Goal: Information Seeking & Learning: Learn about a topic

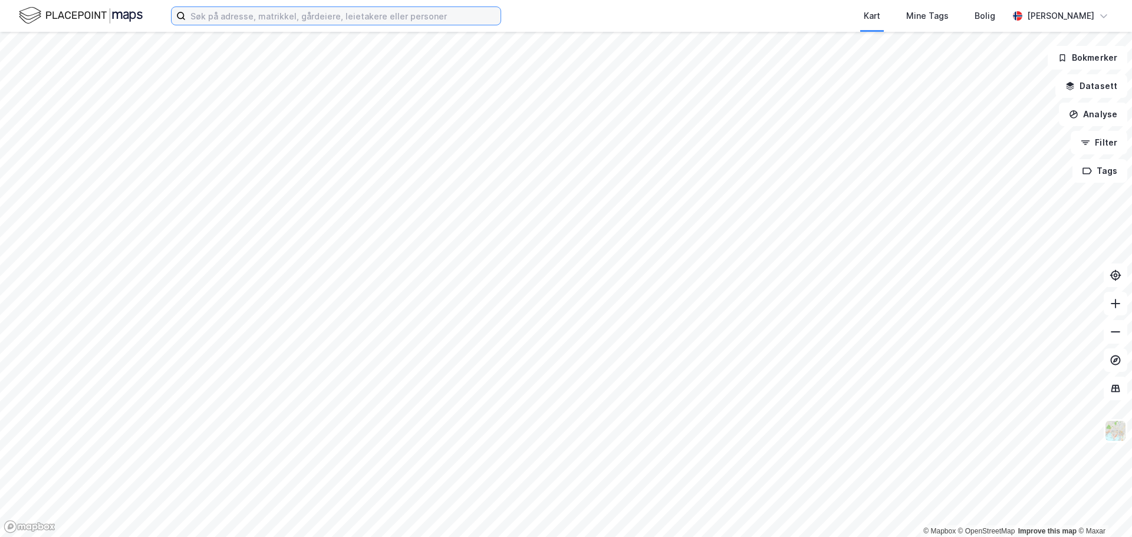
click at [321, 16] on input at bounding box center [343, 16] width 315 height 18
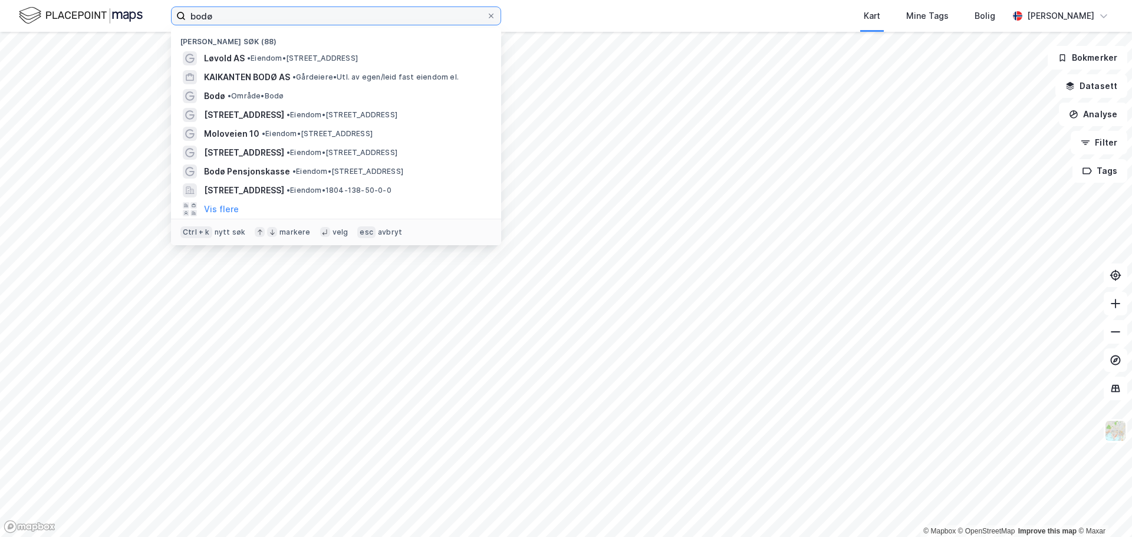
type input "bodø"
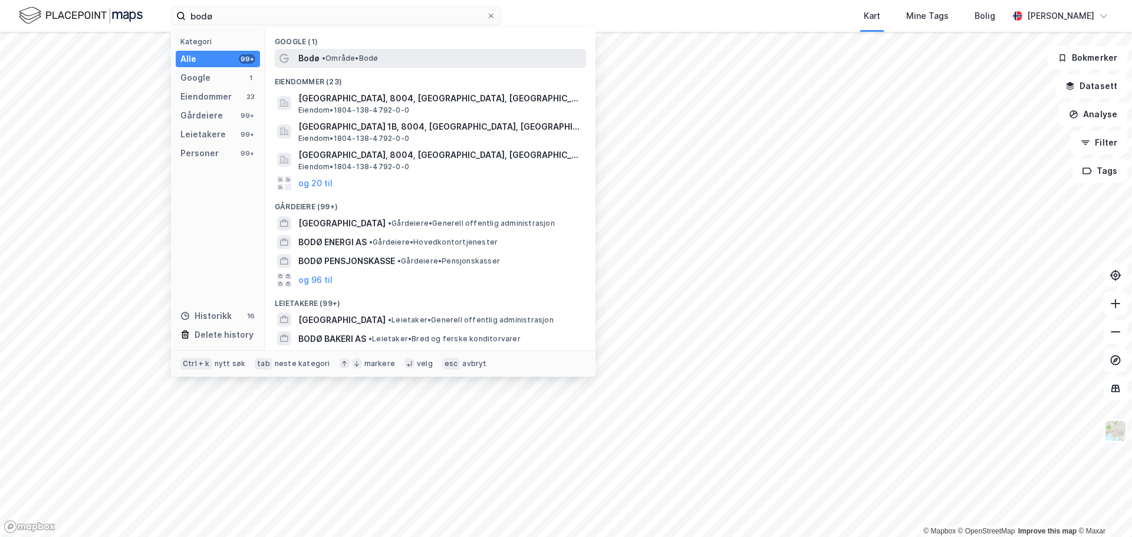
click at [342, 61] on span "• Område • [GEOGRAPHIC_DATA]" at bounding box center [350, 58] width 56 height 9
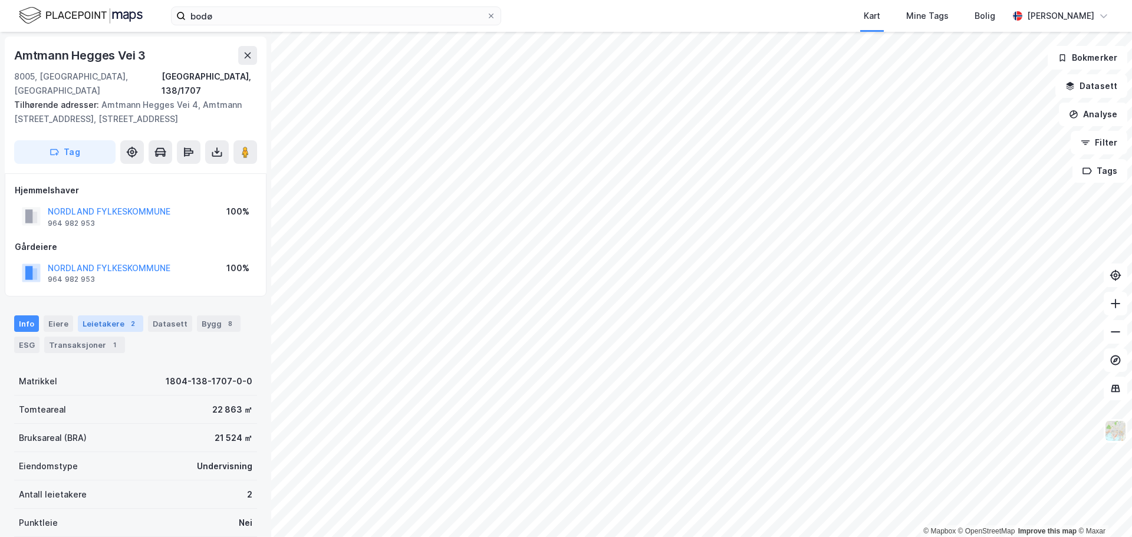
click at [118, 316] on div "Leietakere 2" at bounding box center [110, 324] width 65 height 17
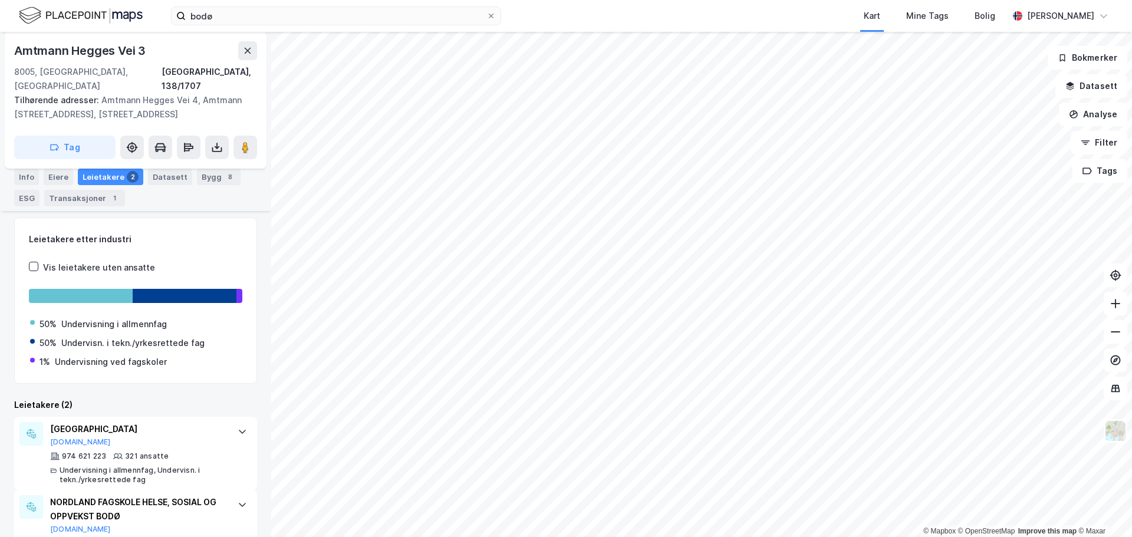
scroll to position [150, 0]
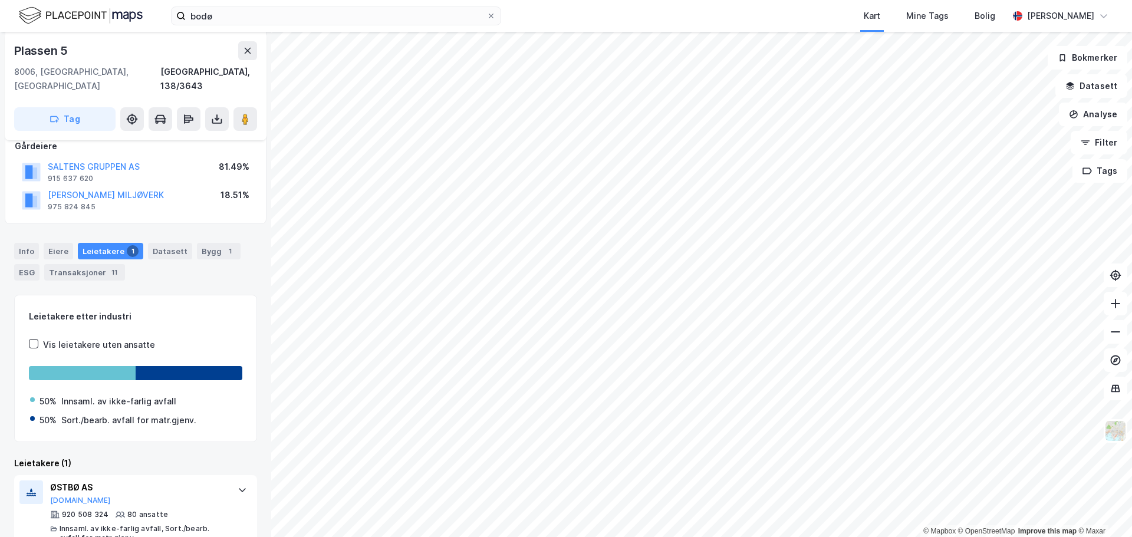
scroll to position [140, 0]
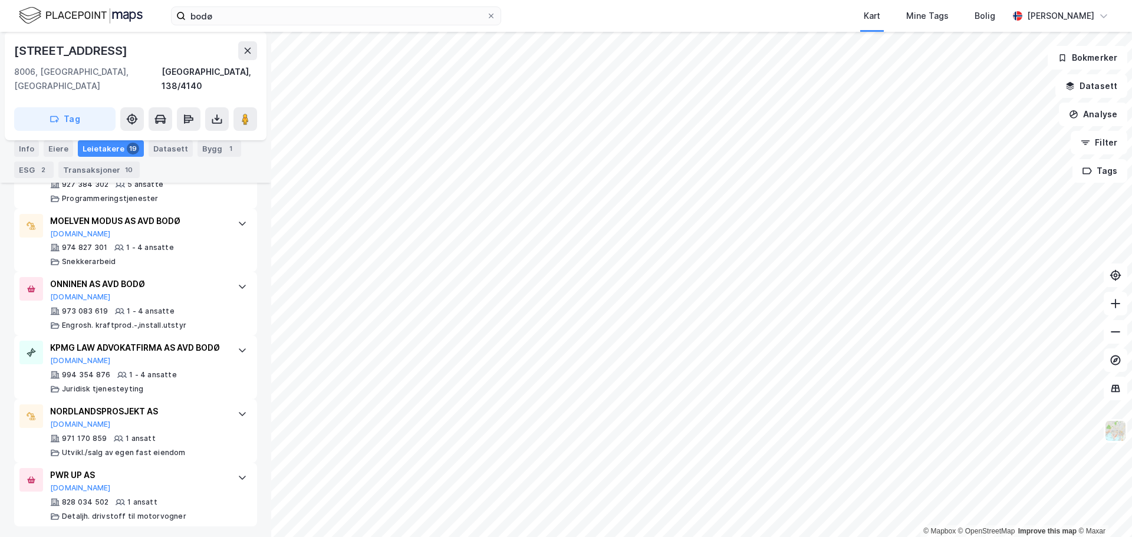
scroll to position [1320, 0]
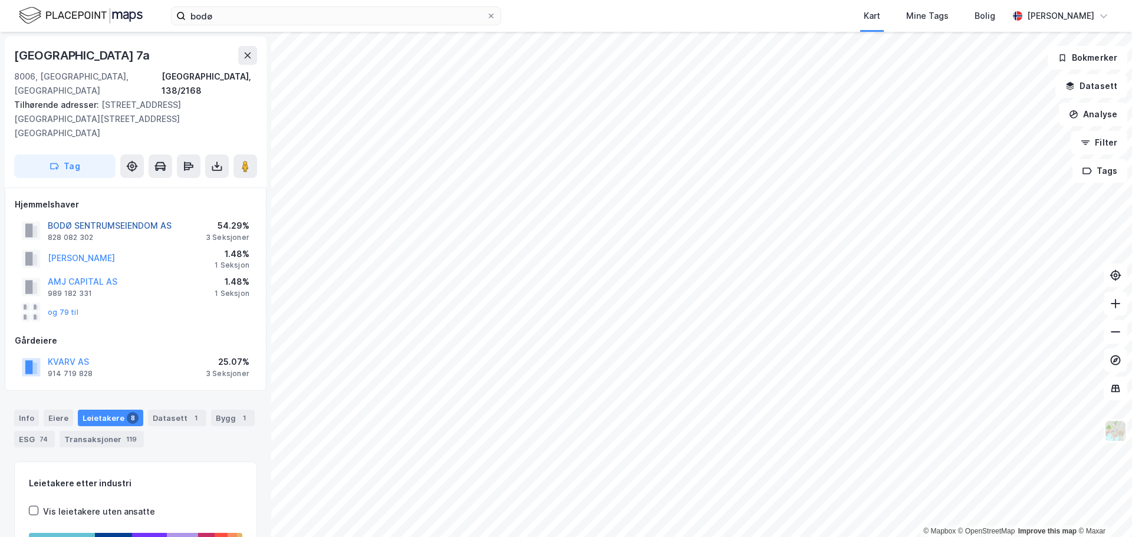
click at [0, 0] on button "BODØ SENTRUMSEIENDOM AS" at bounding box center [0, 0] width 0 height 0
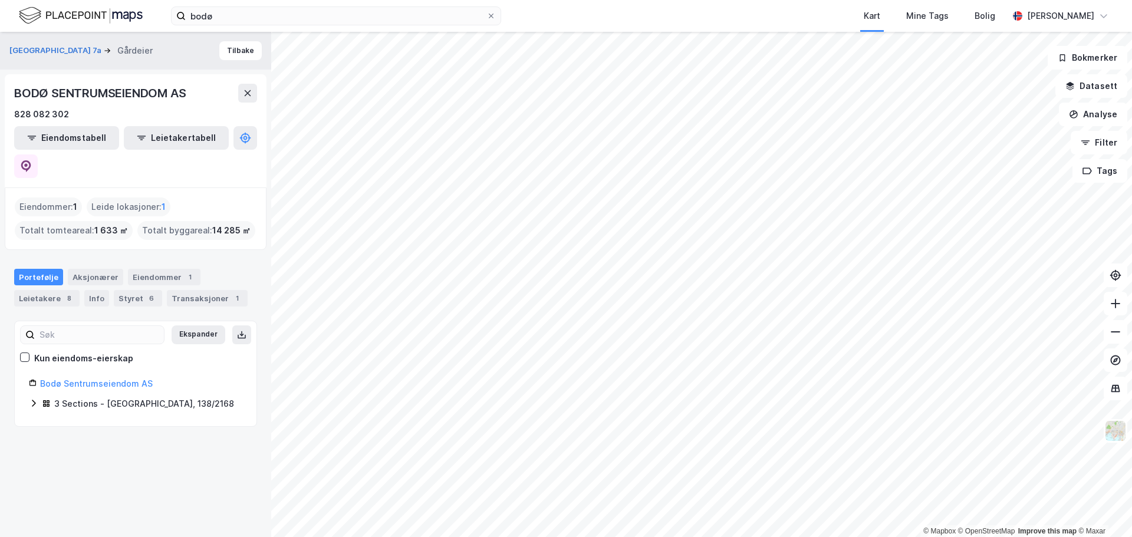
click at [32, 399] on icon at bounding box center [33, 403] width 9 height 9
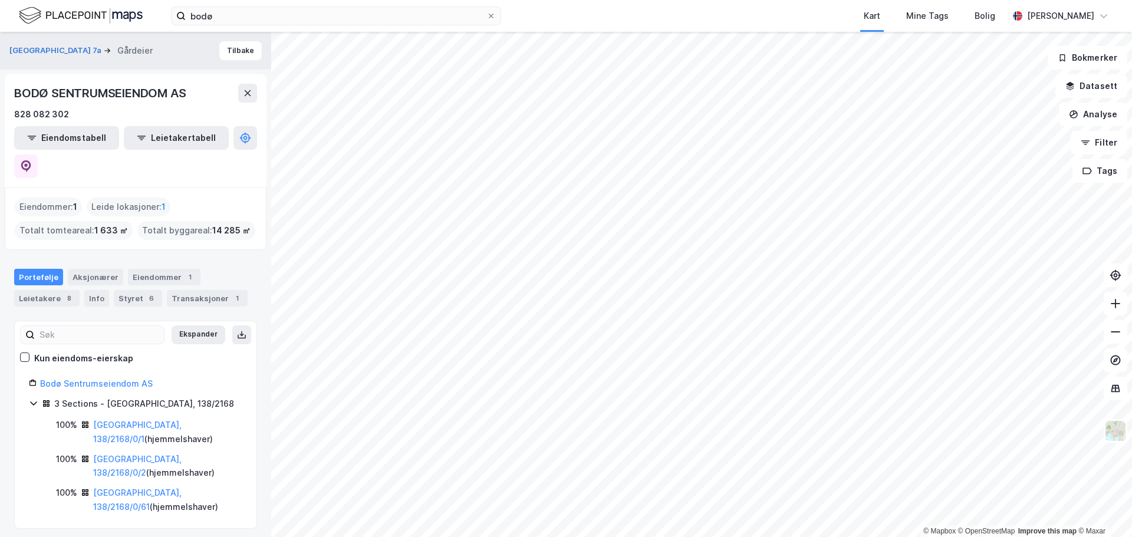
click at [34, 399] on icon at bounding box center [33, 403] width 9 height 9
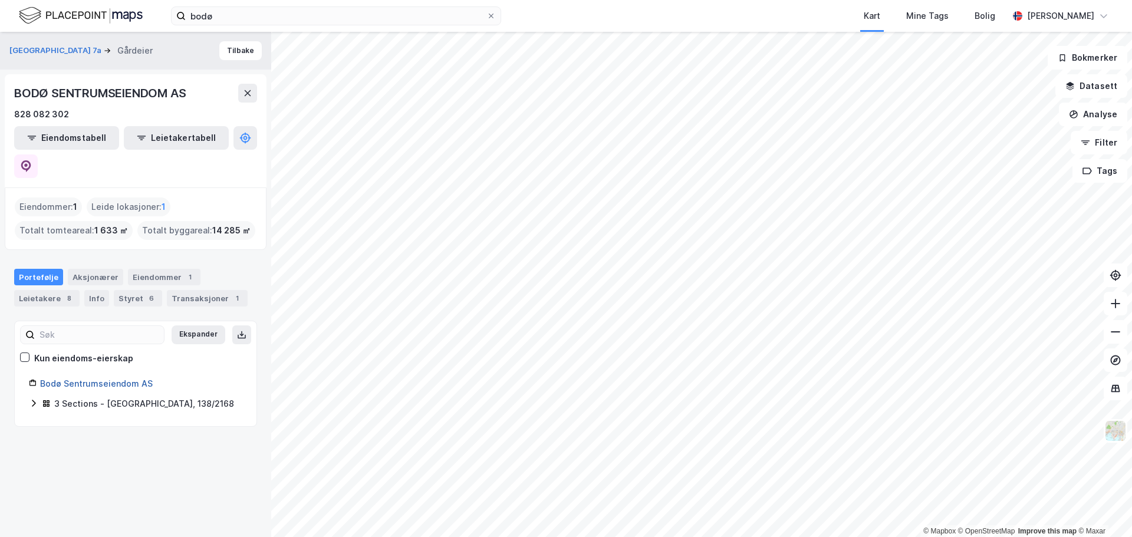
click at [50, 379] on link "Bodø Sentrumseiendom AS" at bounding box center [96, 384] width 113 height 10
click at [92, 269] on div "Aksjonærer" at bounding box center [95, 277] width 55 height 17
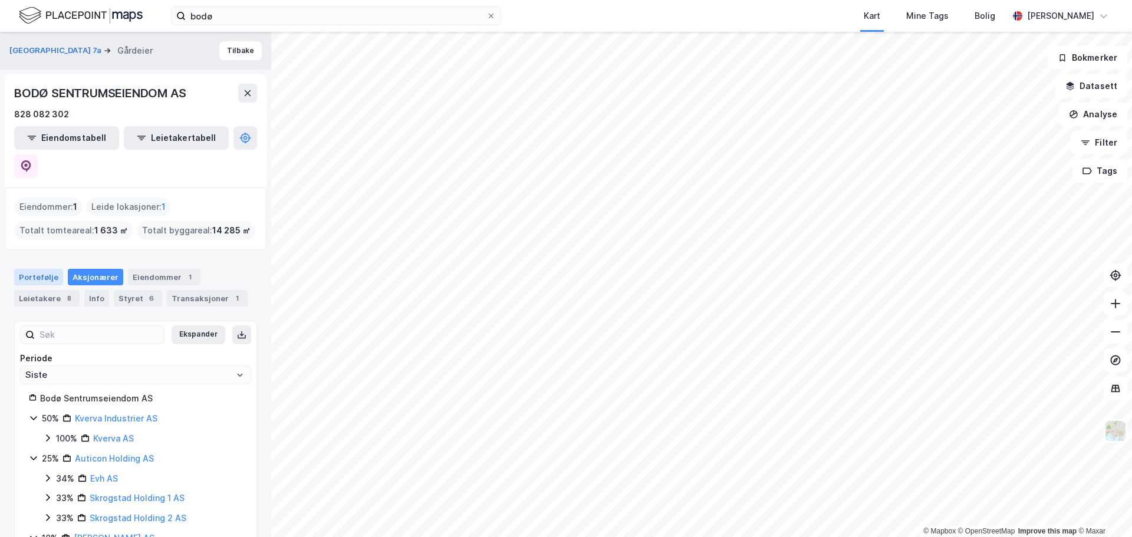
click at [38, 269] on div "Portefølje" at bounding box center [38, 277] width 49 height 17
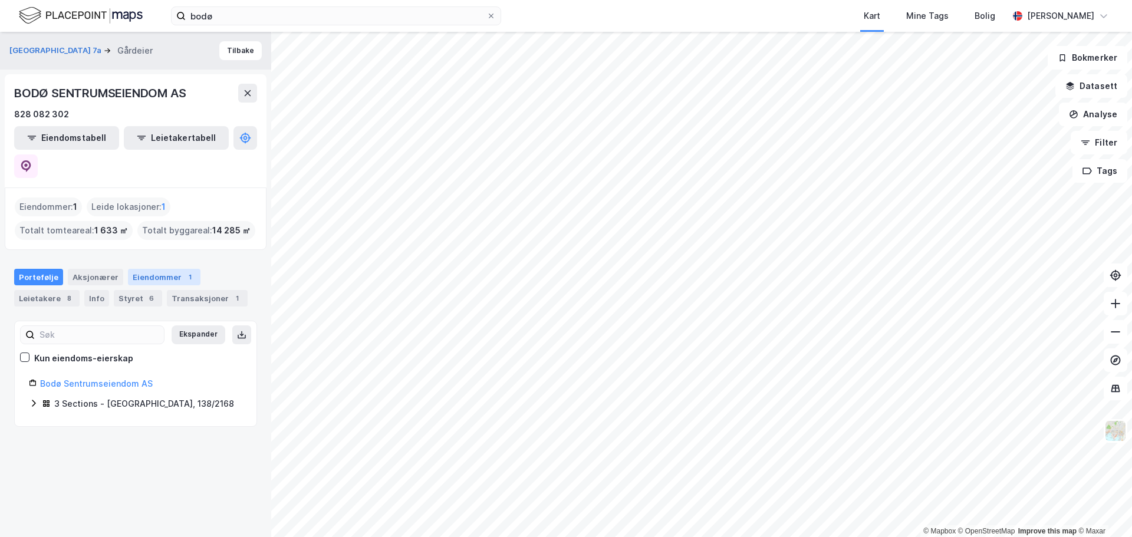
click at [145, 269] on div "Eiendommer 1" at bounding box center [164, 277] width 73 height 17
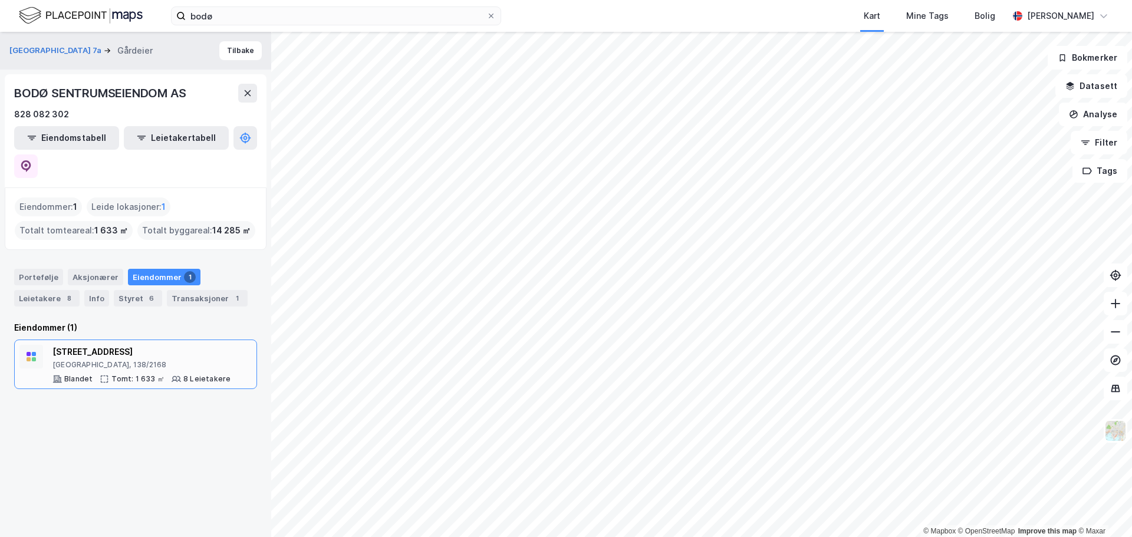
click at [97, 345] on div "[STREET_ADDRESS]" at bounding box center [141, 352] width 178 height 14
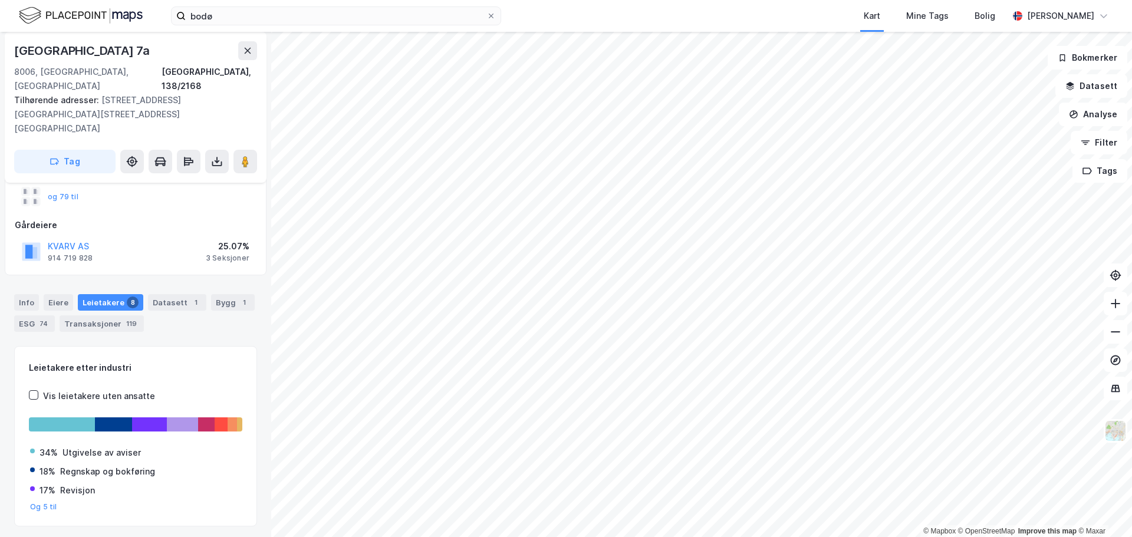
scroll to position [119, 0]
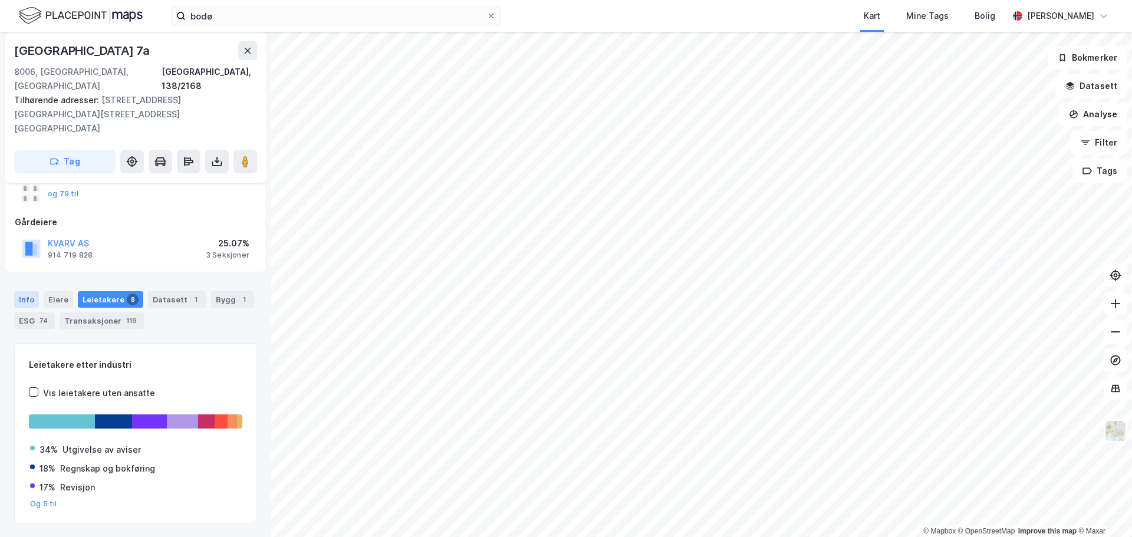
click at [25, 291] on div "Info" at bounding box center [26, 299] width 25 height 17
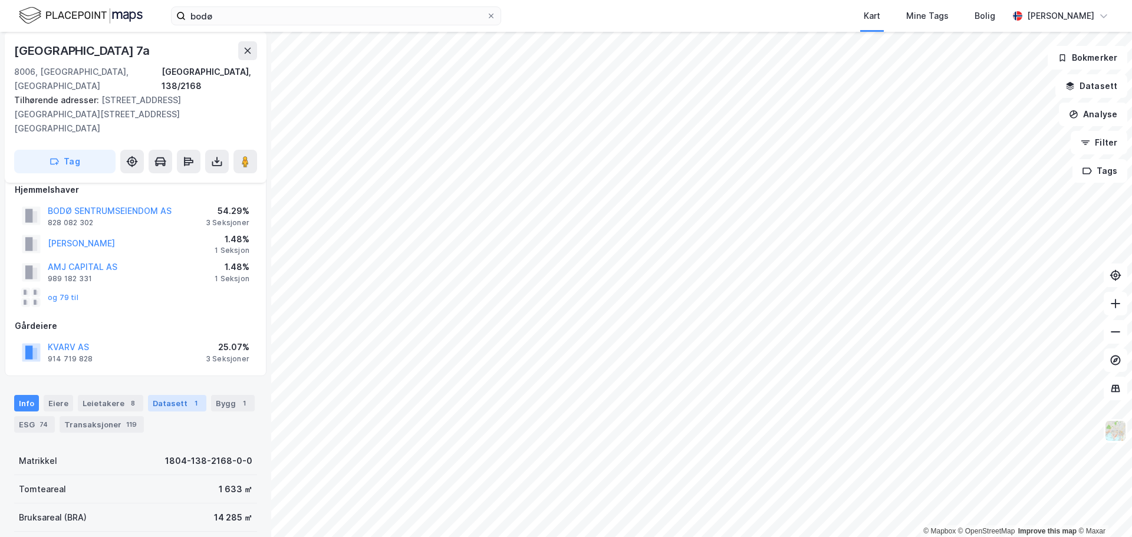
scroll to position [14, 0]
click at [190, 398] on div "1" at bounding box center [196, 404] width 12 height 12
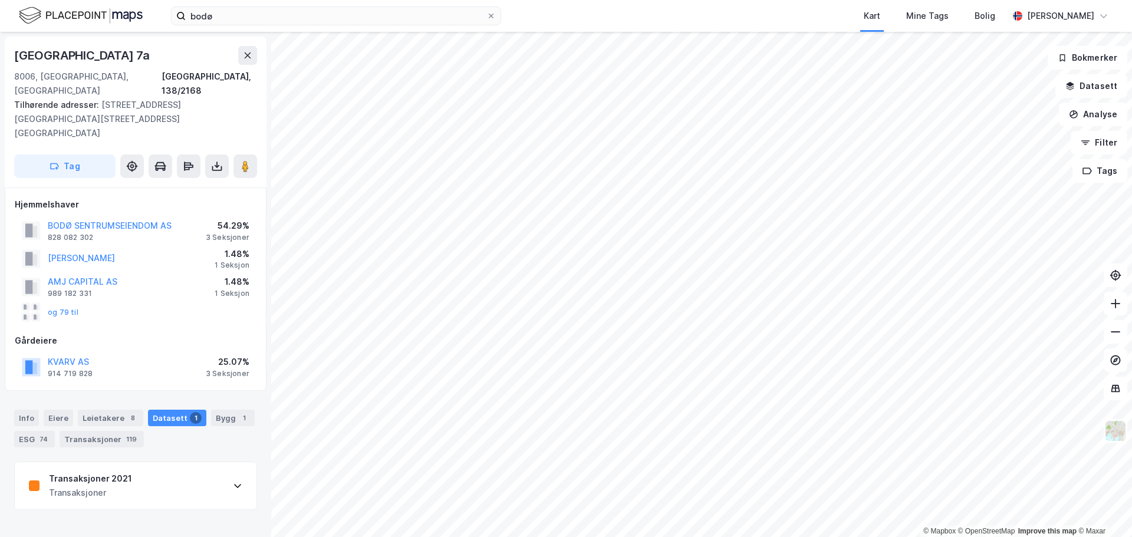
click at [224, 462] on div "Transaksjoner 2021 Transaksjoner" at bounding box center [136, 485] width 242 height 47
